Goal: Task Accomplishment & Management: Manage account settings

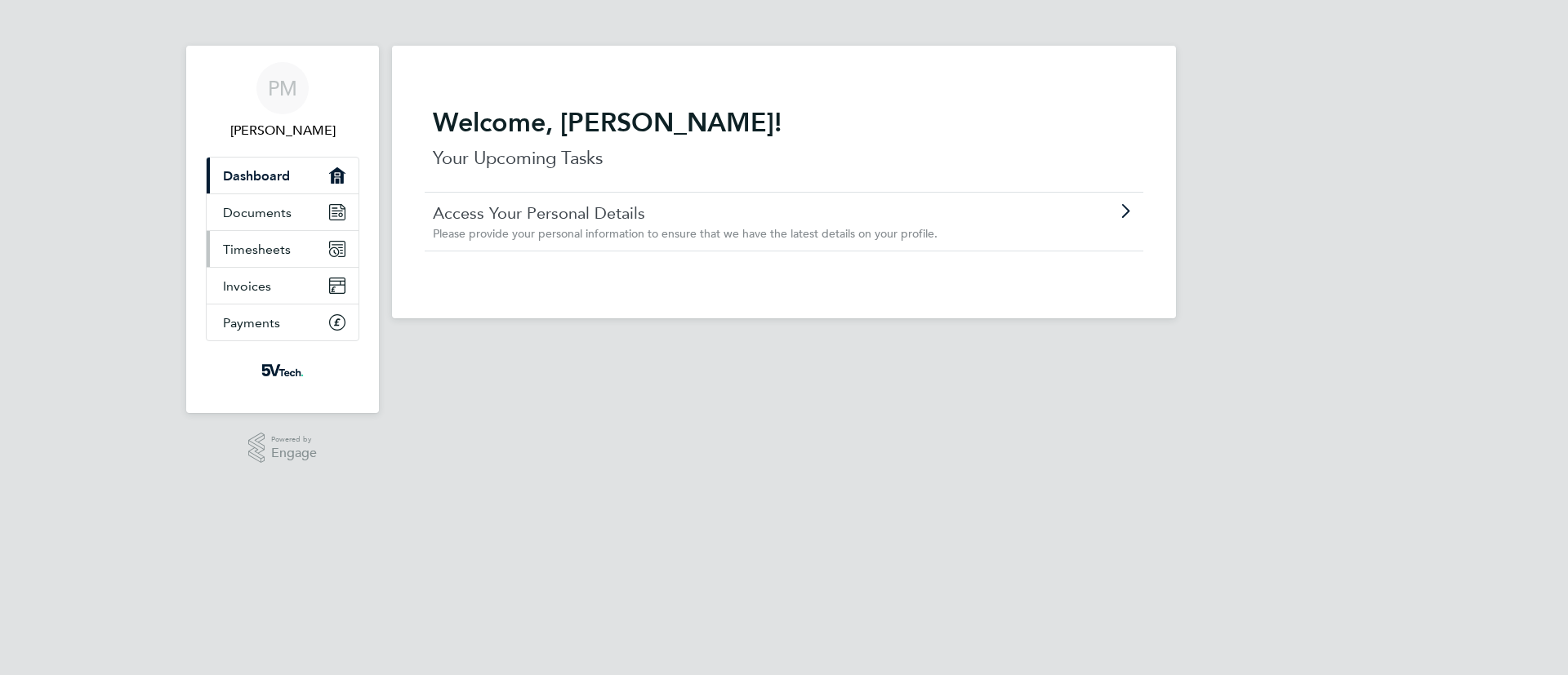
click at [279, 243] on span "Timesheets" at bounding box center [257, 250] width 68 height 15
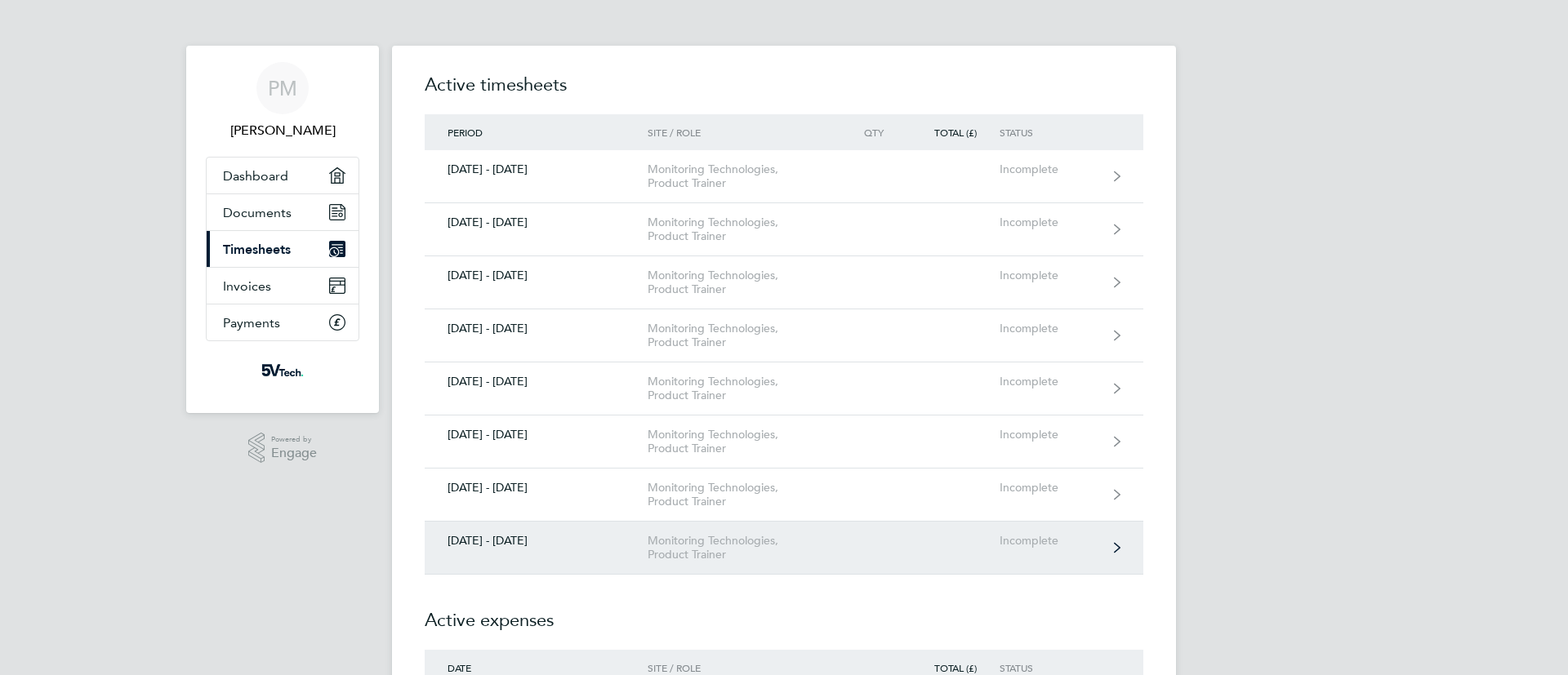
click at [612, 543] on div "[DATE] - [DATE]" at bounding box center [536, 540] width 223 height 14
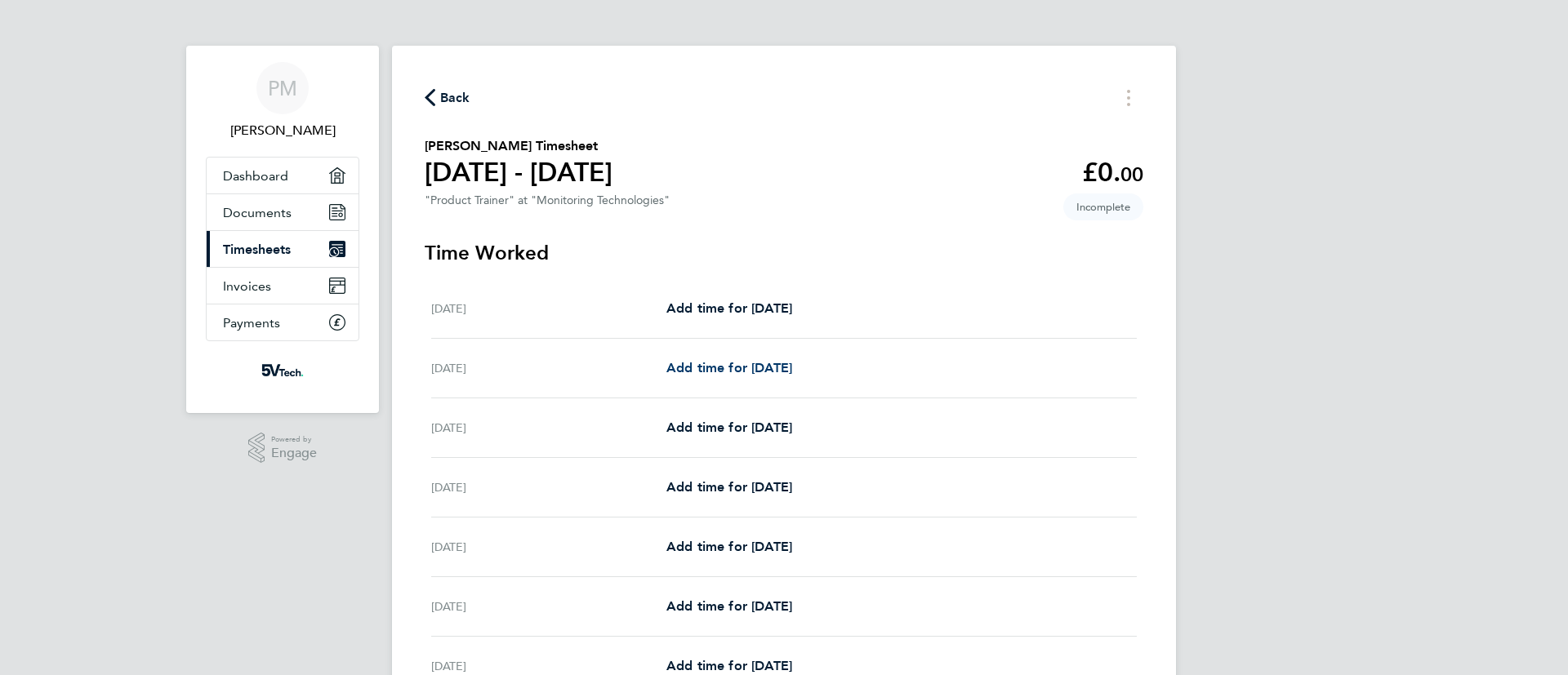
click at [758, 358] on link "Add time for [DATE]" at bounding box center [730, 368] width 126 height 19
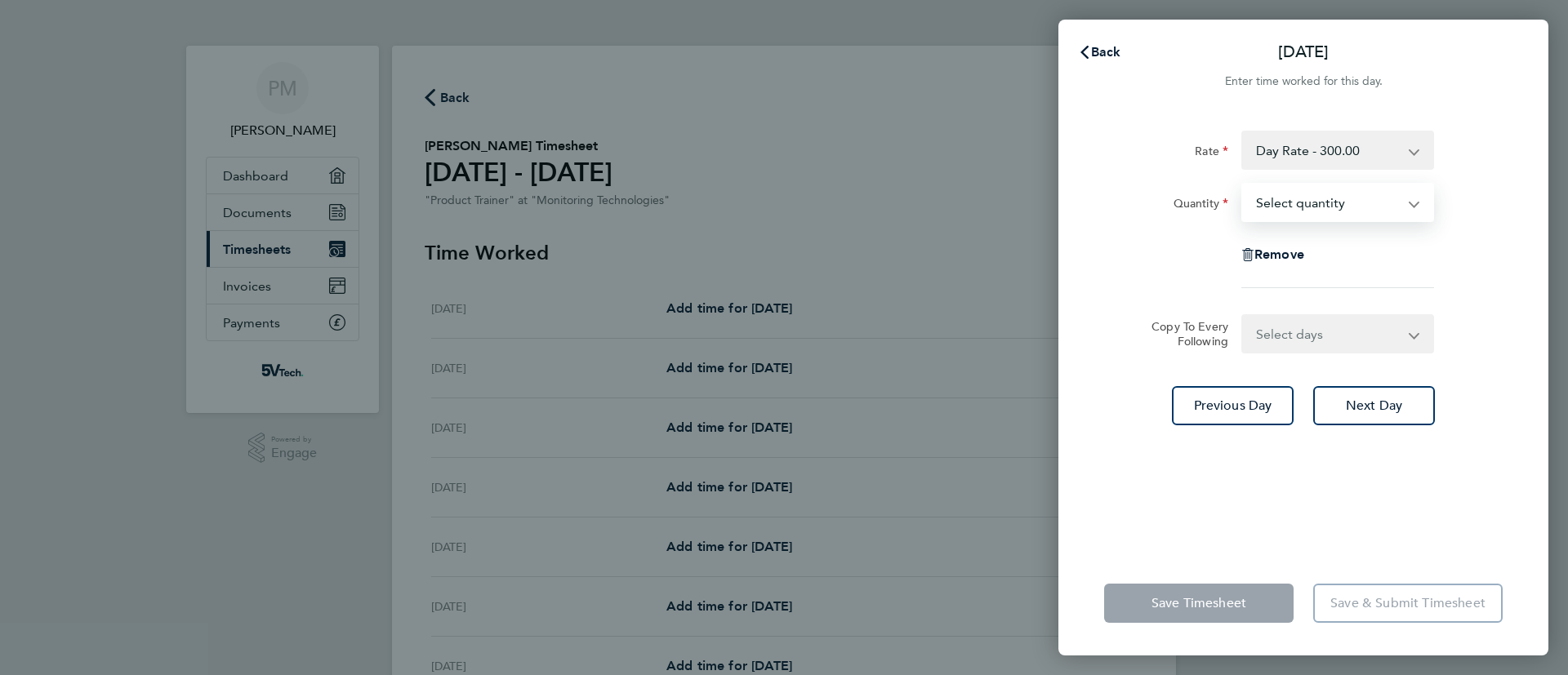
click at [1322, 200] on select "Select quantity 0.5 1" at bounding box center [1328, 202] width 170 height 36
select select "0.5"
click at [1243, 185] on select "Select quantity 0.5 1" at bounding box center [1328, 202] width 170 height 36
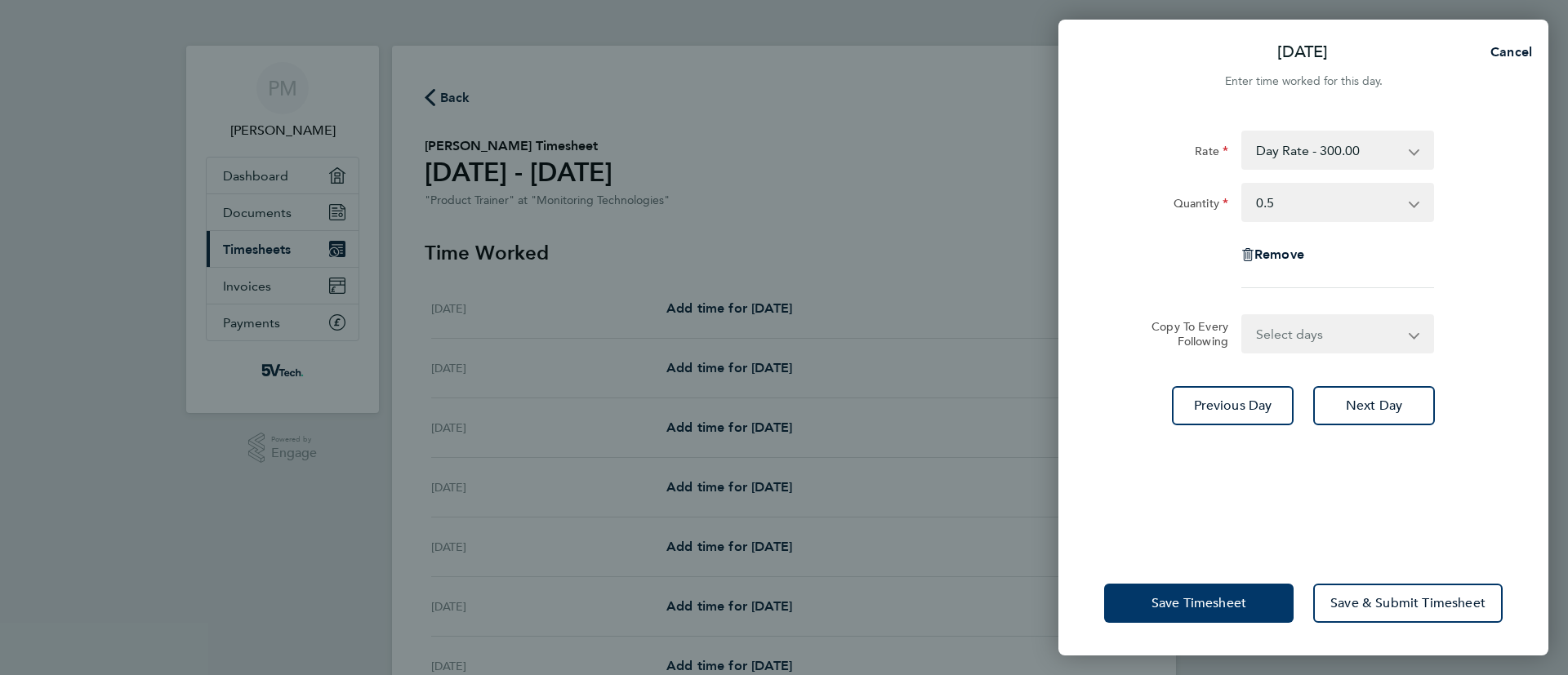
click at [1178, 602] on span "Save Timesheet" at bounding box center [1200, 603] width 95 height 16
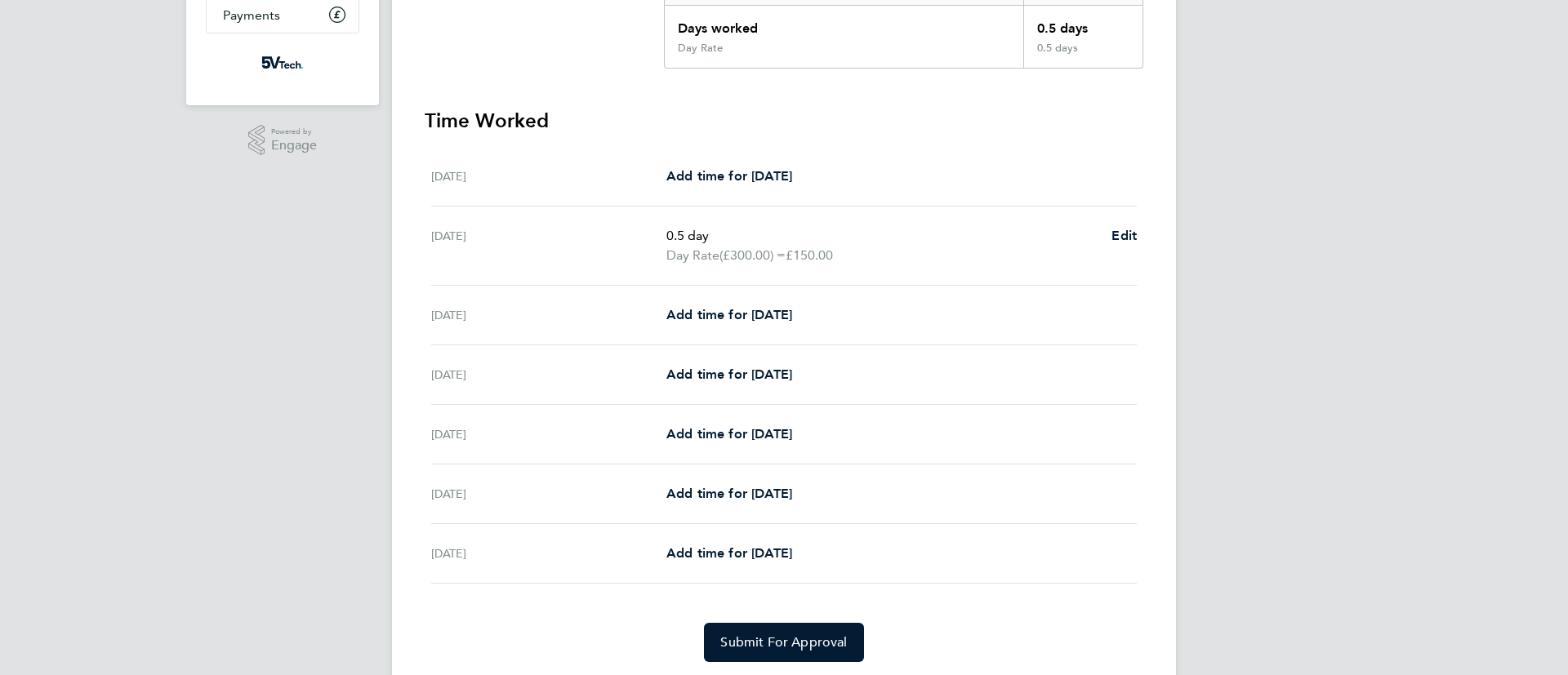
scroll to position [343, 0]
